Goal: Transaction & Acquisition: Book appointment/travel/reservation

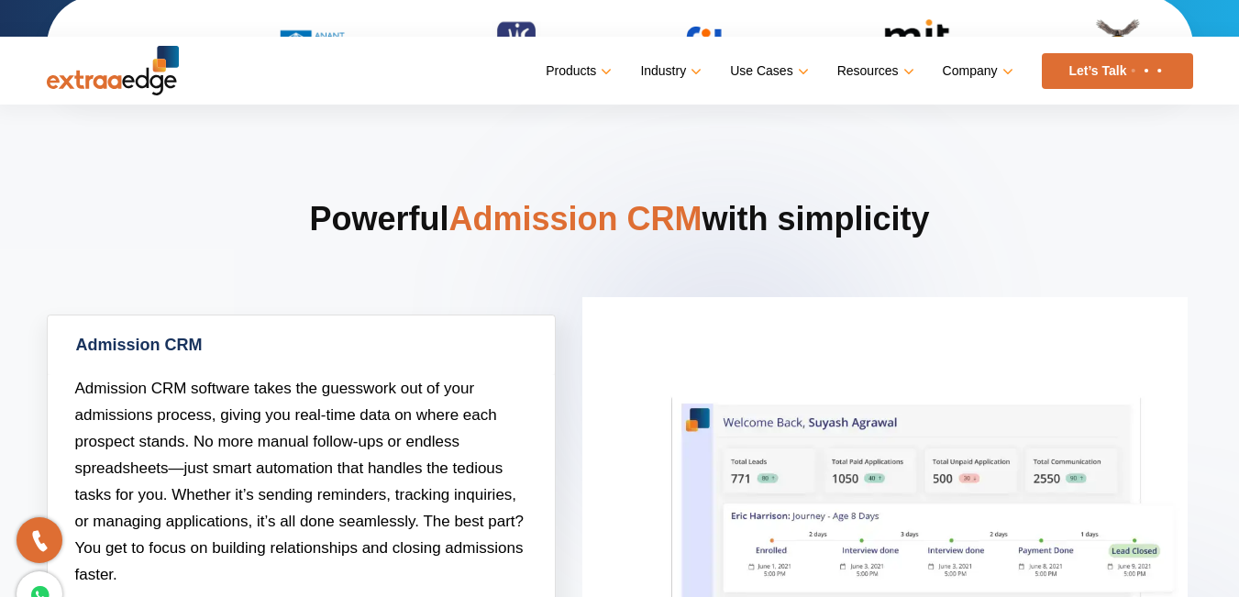
scroll to position [734, 0]
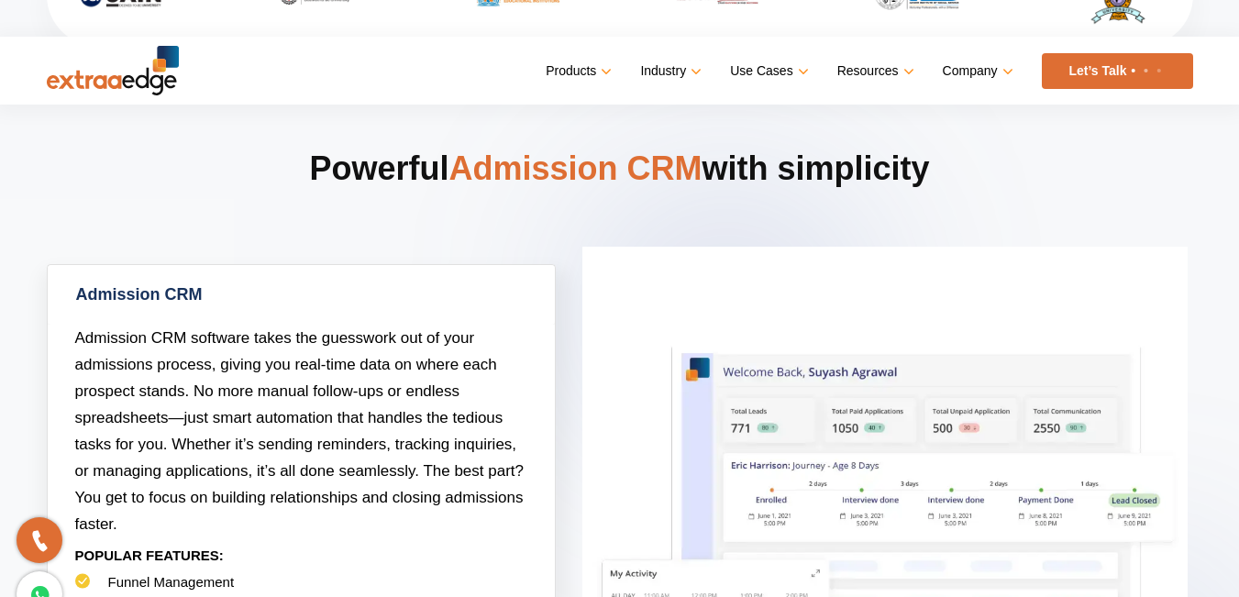
drag, startPoint x: 278, startPoint y: 137, endPoint x: 984, endPoint y: 194, distance: 708.6
click at [984, 194] on section "Powerful Admission CRM with simplicity Admission CRM Admission CRM software tak…" at bounding box center [619, 594] width 1239 height 1207
click at [961, 172] on h2 "Powerful Admission CRM with simplicity" at bounding box center [620, 205] width 1146 height 117
drag, startPoint x: 961, startPoint y: 172, endPoint x: 258, endPoint y: 168, distance: 703.5
click at [258, 168] on h2 "Powerful Admission CRM with simplicity" at bounding box center [620, 205] width 1146 height 117
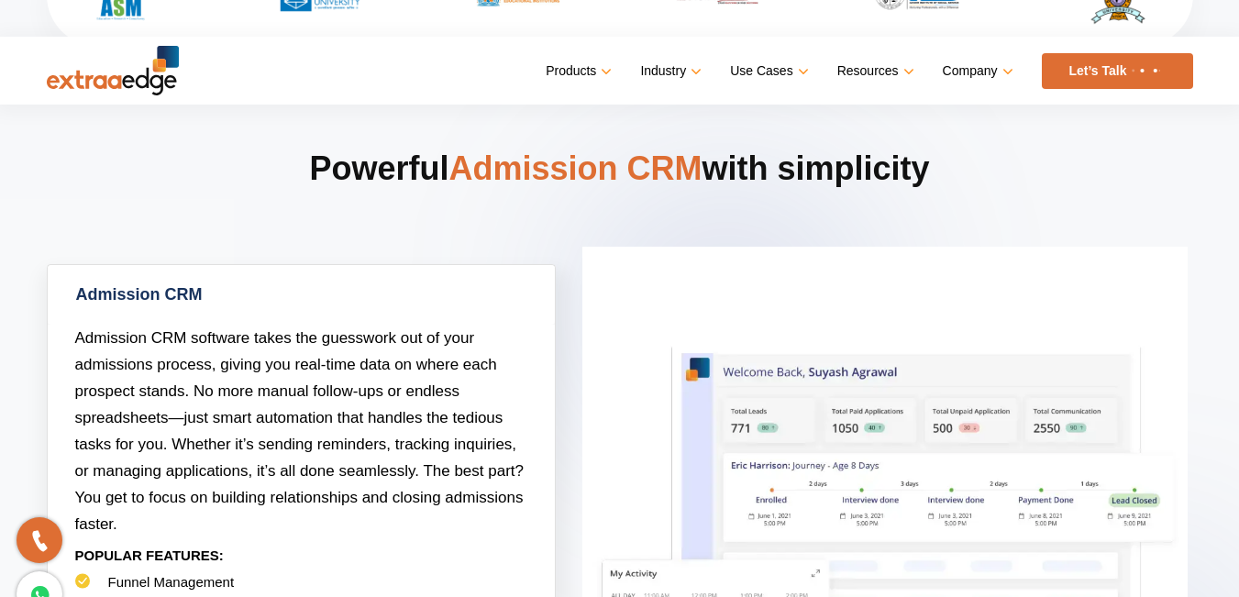
click at [280, 164] on h2 "Powerful Admission CRM with simplicity" at bounding box center [620, 205] width 1146 height 117
click at [297, 168] on h2 "Powerful Admission CRM with simplicity" at bounding box center [620, 205] width 1146 height 117
drag, startPoint x: 297, startPoint y: 168, endPoint x: 935, endPoint y: 207, distance: 639.6
click at [935, 207] on h2 "Powerful Admission CRM with simplicity" at bounding box center [620, 205] width 1146 height 117
click at [900, 180] on h2 "Powerful Admission CRM with simplicity" at bounding box center [620, 205] width 1146 height 117
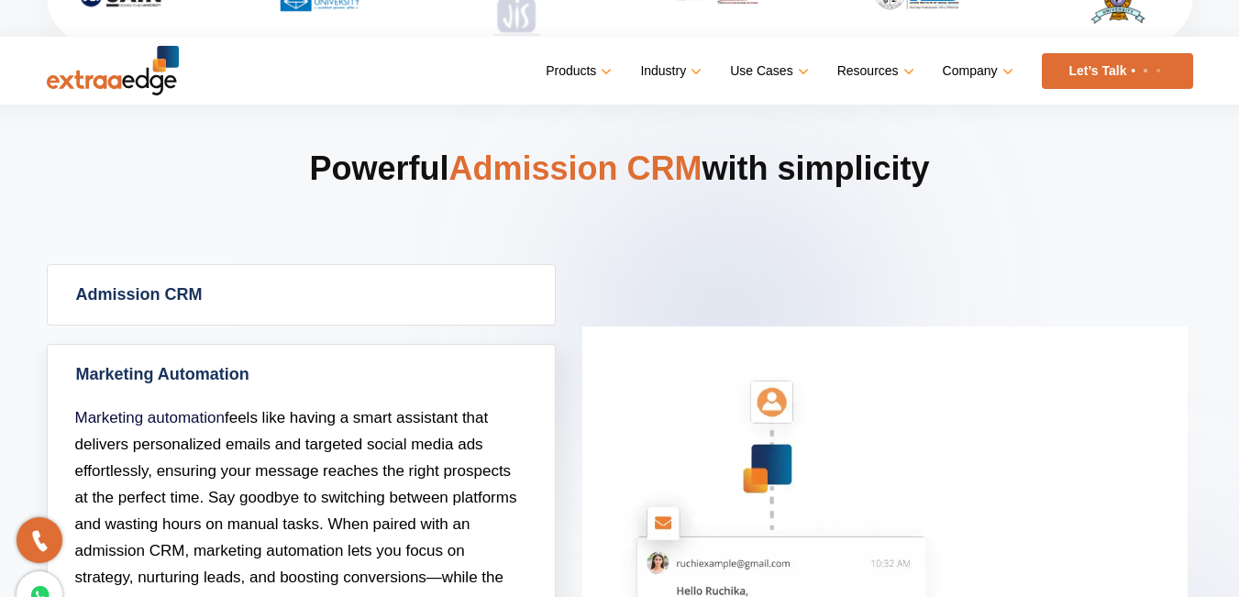
drag, startPoint x: 937, startPoint y: 165, endPoint x: 264, endPoint y: 140, distance: 673.6
click at [264, 140] on section "Powerful Admission CRM with simplicity Admission CRM Admission CRM software tak…" at bounding box center [619, 594] width 1239 height 1207
click at [293, 200] on h2 "Powerful Admission CRM with simplicity" at bounding box center [620, 205] width 1146 height 117
drag, startPoint x: 303, startPoint y: 163, endPoint x: 937, endPoint y: 181, distance: 634.9
click at [937, 181] on h2 "Powerful Admission CRM with simplicity" at bounding box center [620, 205] width 1146 height 117
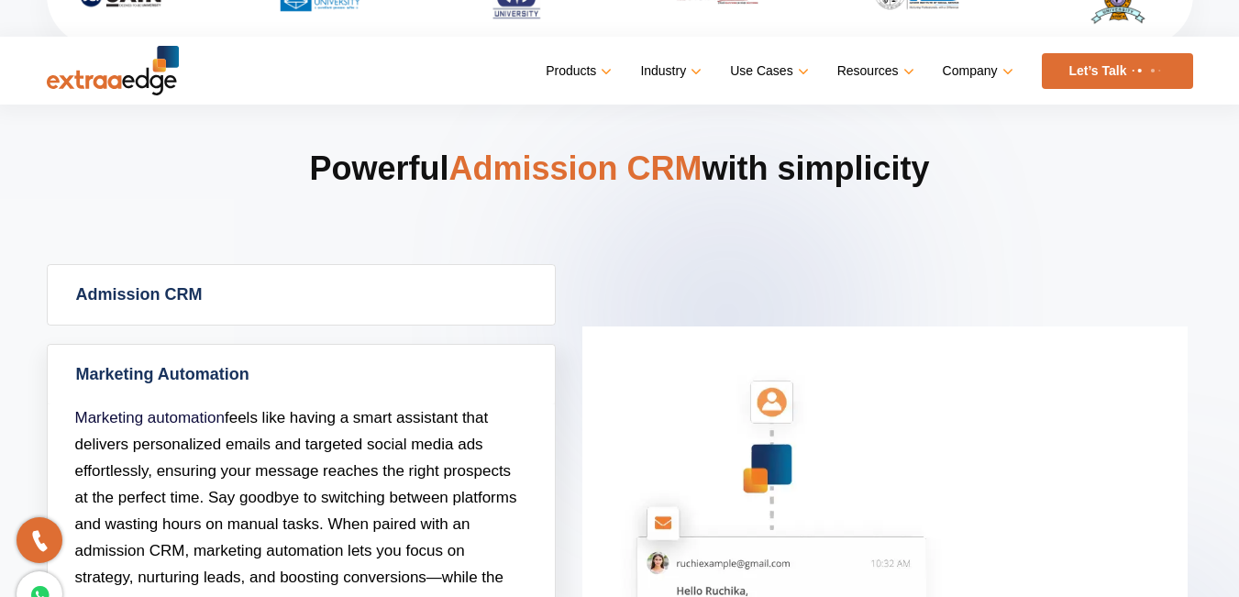
click at [726, 236] on h2 "Powerful Admission CRM with simplicity" at bounding box center [620, 205] width 1146 height 117
drag, startPoint x: 306, startPoint y: 170, endPoint x: 932, endPoint y: 249, distance: 630.5
click at [932, 249] on h2 "Powerful Admission CRM with simplicity" at bounding box center [620, 205] width 1146 height 117
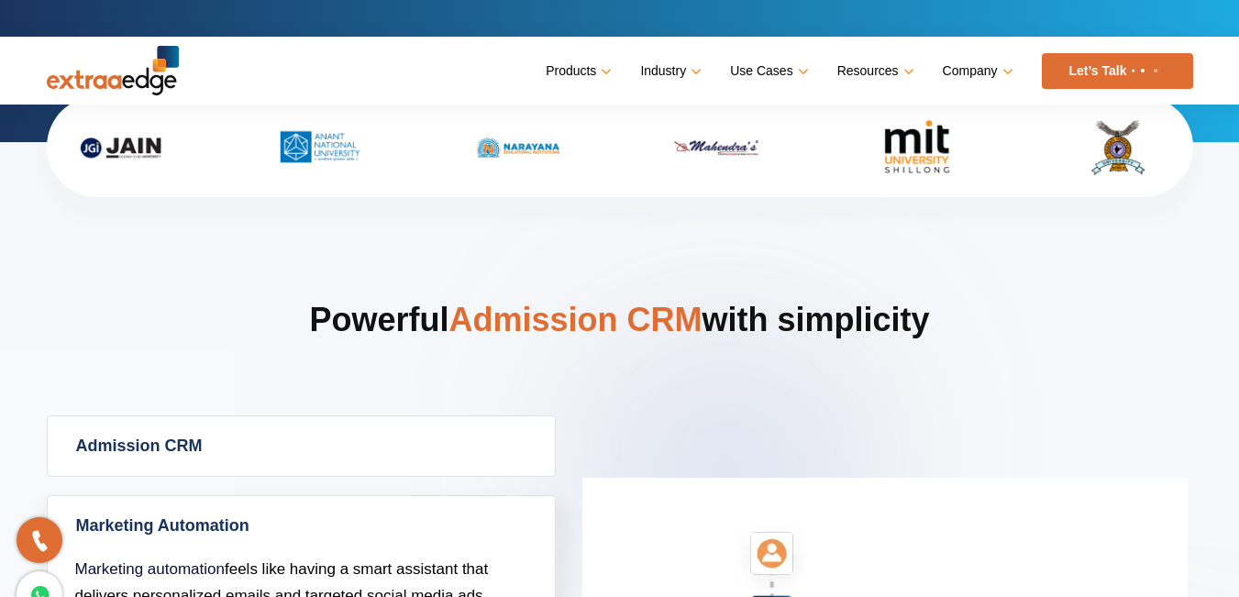
scroll to position [550, 0]
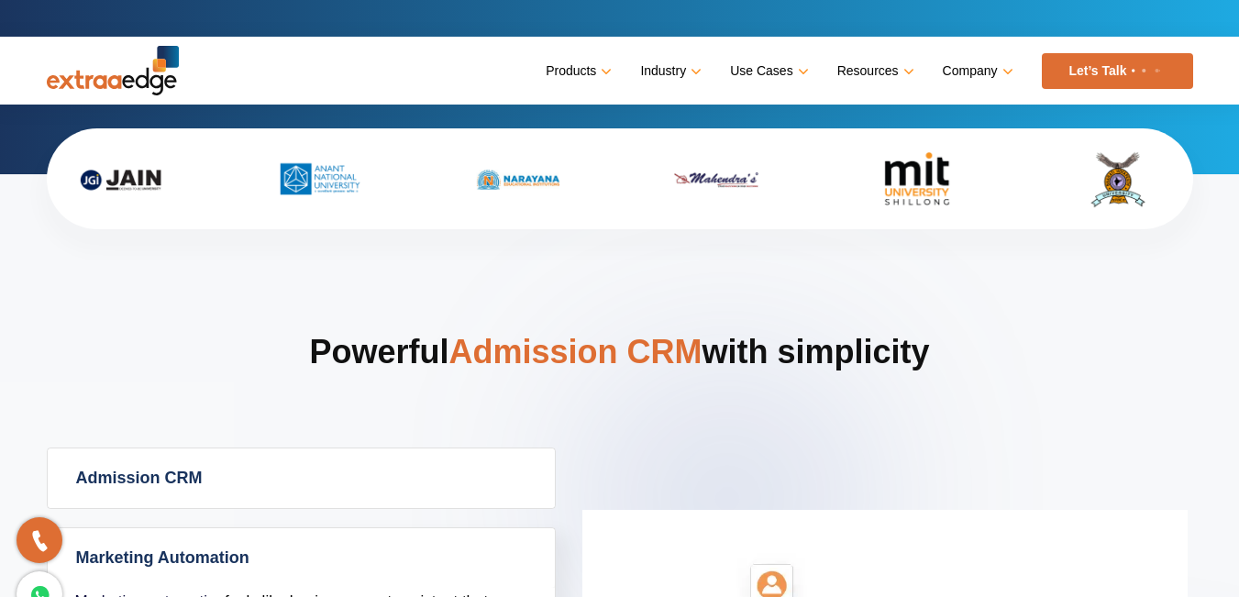
drag, startPoint x: 299, startPoint y: 352, endPoint x: 935, endPoint y: 403, distance: 637.6
click at [935, 403] on h2 "Powerful Admission CRM with simplicity" at bounding box center [620, 388] width 1146 height 117
click at [267, 331] on h2 "Powerful Admission CRM with simplicity" at bounding box center [620, 388] width 1146 height 117
drag, startPoint x: 264, startPoint y: 342, endPoint x: 1001, endPoint y: 387, distance: 737.8
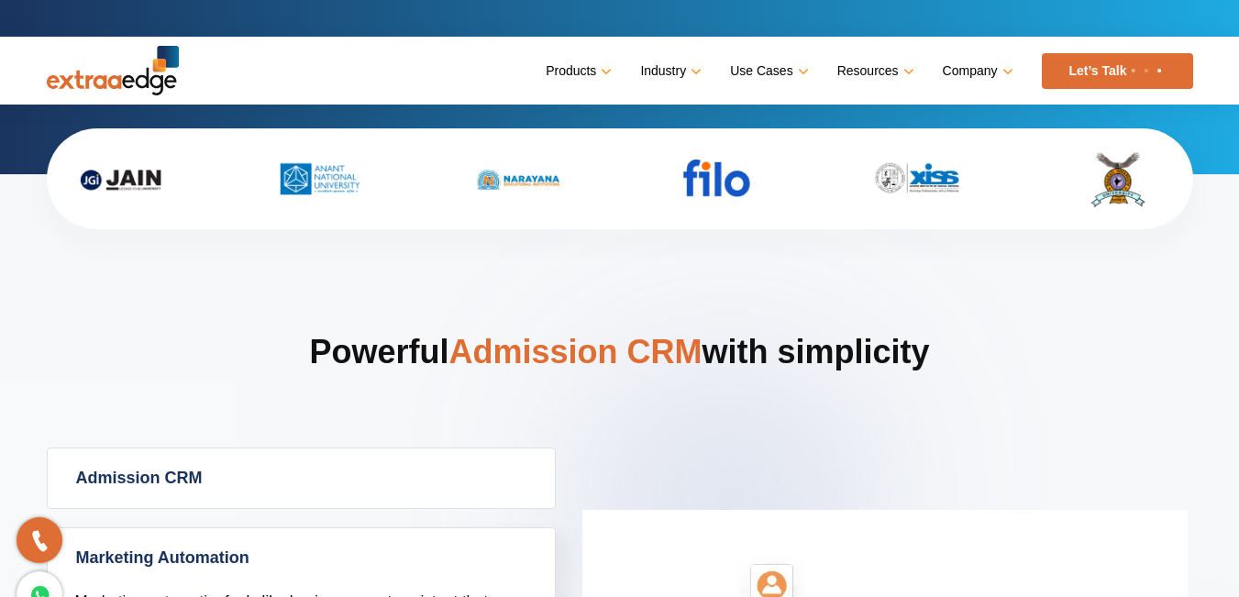
click at [1001, 387] on h2 "Powerful Admission CRM with simplicity" at bounding box center [620, 388] width 1146 height 117
click at [1002, 393] on h2 "Powerful Admission CRM with simplicity" at bounding box center [620, 388] width 1146 height 117
drag, startPoint x: 936, startPoint y: 361, endPoint x: 260, endPoint y: 351, distance: 676.9
click at [260, 351] on h2 "Powerful Admission CRM with simplicity" at bounding box center [620, 388] width 1146 height 117
click at [302, 360] on h2 "Powerful Admission CRM with simplicity" at bounding box center [620, 388] width 1146 height 117
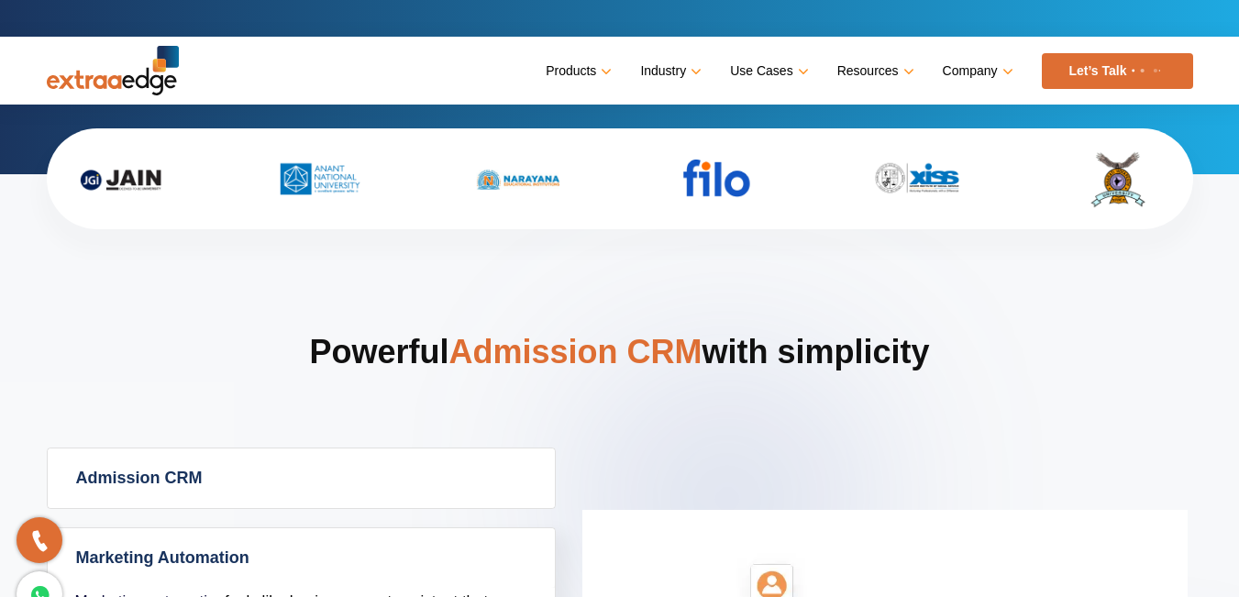
drag, startPoint x: 302, startPoint y: 360, endPoint x: 953, endPoint y: 387, distance: 651.8
click at [953, 387] on h2 "Powerful Admission CRM with simplicity" at bounding box center [620, 388] width 1146 height 117
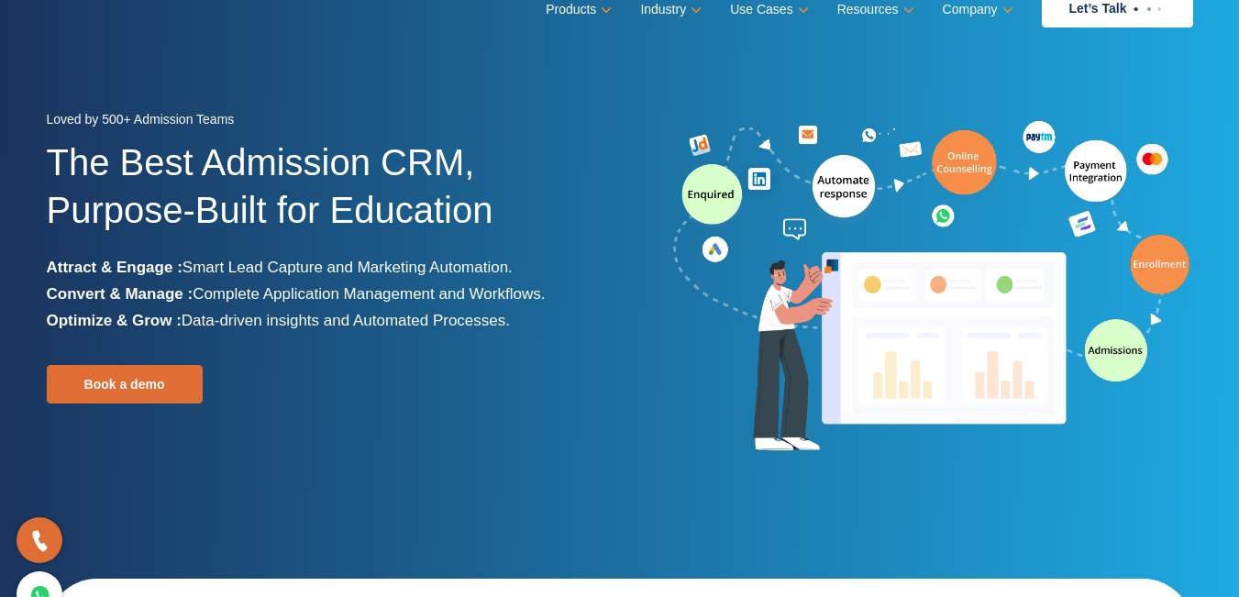
scroll to position [0, 0]
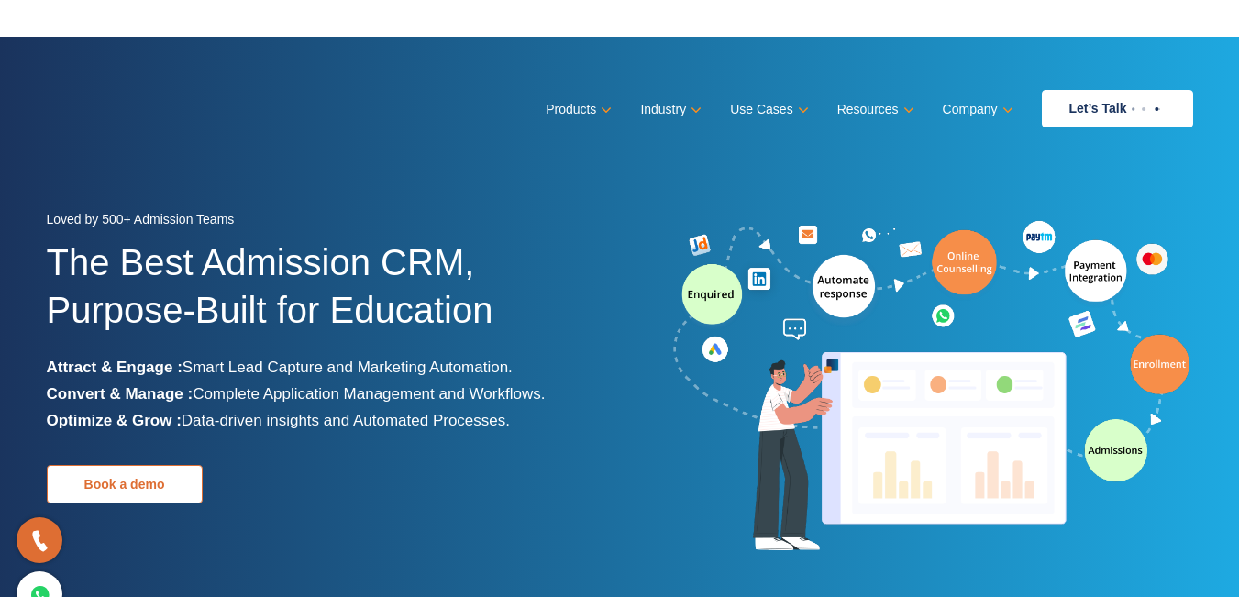
drag, startPoint x: 125, startPoint y: 509, endPoint x: 127, endPoint y: 493, distance: 16.7
click at [126, 500] on div "Loved by 500+ Admission Teams The Best Admission CRM, Purpose-Built for Educati…" at bounding box center [326, 387] width 559 height 362
click at [136, 470] on link "Book a demo" at bounding box center [125, 484] width 156 height 39
